Goal: Check status

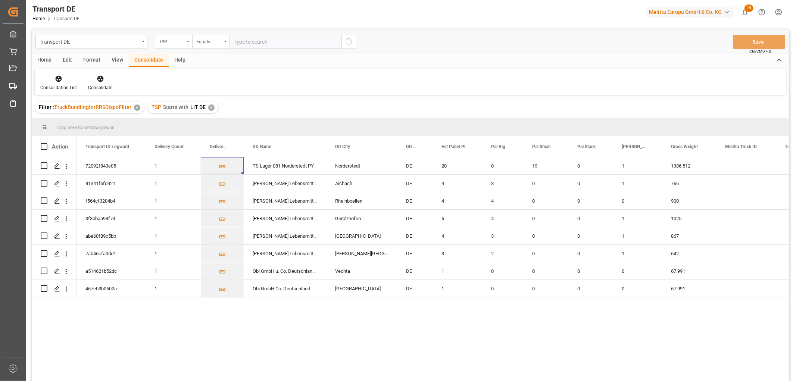
click at [208, 107] on div "✕" at bounding box center [211, 107] width 6 height 6
